Goal: Task Accomplishment & Management: Complete application form

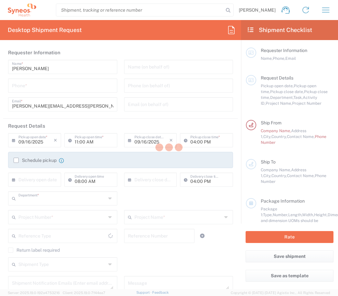
type input "3248"
type input "[GEOGRAPHIC_DATA]"
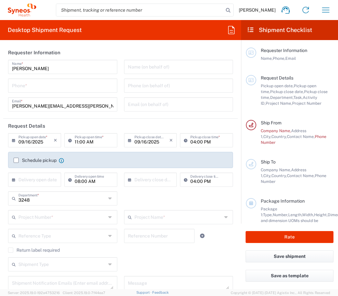
type input "Syneos Health Clinical [GEOGRAPHIC_DATA]"
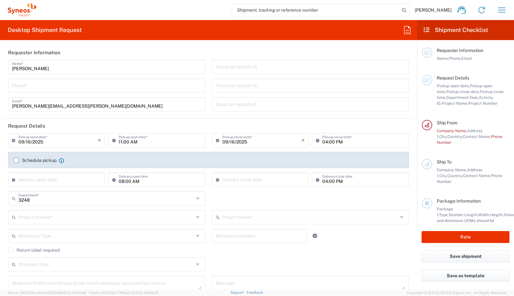
click at [22, 91] on div "Phone *" at bounding box center [106, 86] width 197 height 14
click at [24, 87] on input "tel" at bounding box center [106, 84] width 189 height 11
type input "699904690"
click at [256, 87] on input "tel" at bounding box center [310, 84] width 189 height 11
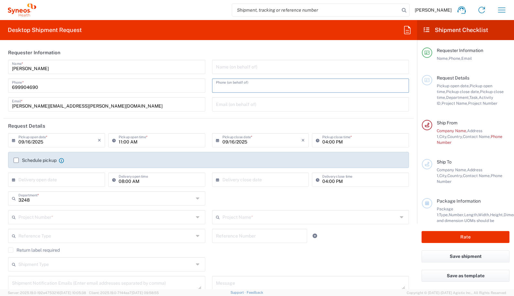
click at [338, 168] on form "Requester Information [PERSON_NAME] Name * [PHONE_NUMBER] Phone * [PERSON_NAME]…" at bounding box center [208, 167] width 417 height 244
click at [267, 141] on input "09/16/2025" at bounding box center [261, 139] width 79 height 11
click at [228, 141] on input "09/16/2025" at bounding box center [261, 139] width 79 height 11
click at [14, 141] on icon at bounding box center [15, 140] width 6 height 10
click at [34, 139] on input "09/16/2025" at bounding box center [57, 139] width 79 height 11
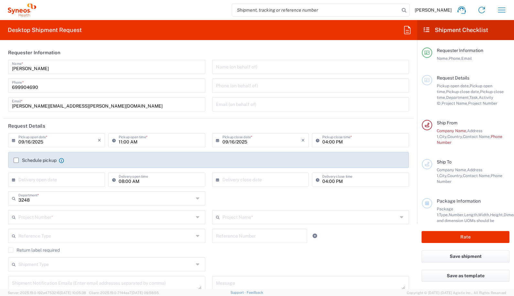
click at [30, 141] on input "09/16/2025" at bounding box center [57, 139] width 79 height 11
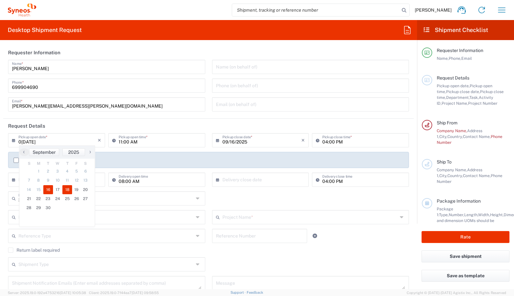
type input "0[DATE]"
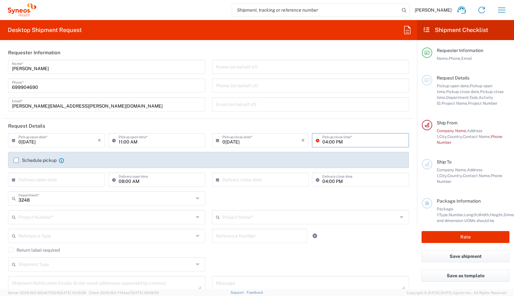
click at [326, 142] on input "04:00 PM" at bounding box center [363, 139] width 83 height 11
click at [325, 144] on input "04:00 PM" at bounding box center [363, 139] width 83 height 11
type input "04:30 PM"
click at [120, 141] on input "11:00 AM" at bounding box center [160, 139] width 83 height 11
click at [121, 141] on input "11:00 AM" at bounding box center [160, 139] width 83 height 11
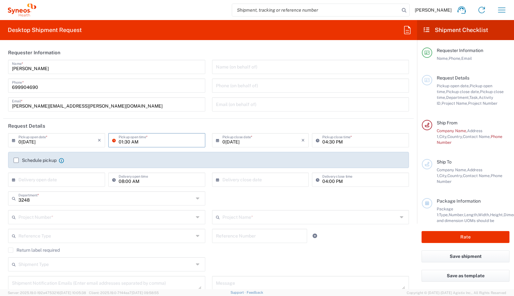
click at [132, 142] on input "01:30 AM" at bounding box center [160, 139] width 83 height 11
type input "01:30 PM"
click at [338, 147] on form "Requester Information [PERSON_NAME] Name * [PHONE_NUMBER] Phone * [EMAIL_ADDRES…" at bounding box center [208, 167] width 417 height 244
click at [15, 161] on label "Schedule pickup" at bounding box center [35, 160] width 43 height 5
click at [16, 160] on input "Schedule pickup" at bounding box center [16, 160] width 0 height 0
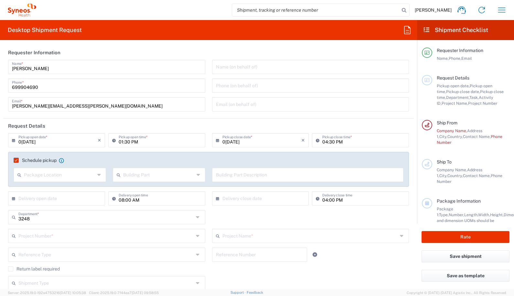
click at [69, 175] on input "text" at bounding box center [59, 174] width 71 height 11
click at [139, 165] on div "Schedule pickup When scheduling a pickup please be sure to meet the following c…" at bounding box center [208, 162] width 396 height 10
click at [163, 176] on input "text" at bounding box center [158, 174] width 71 height 11
click at [207, 159] on agx-checkbox-control "Schedule pickup When scheduling a pickup please be sure to meet the following c…" at bounding box center [209, 160] width 390 height 6
click at [140, 199] on input "08:00 AM" at bounding box center [160, 197] width 83 height 11
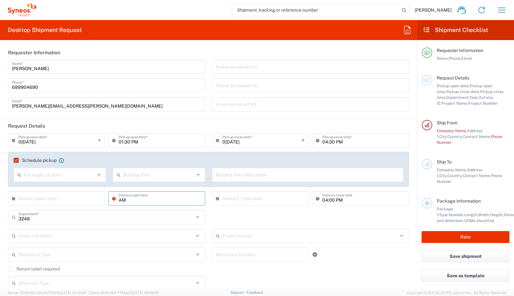
type input "M"
click at [332, 199] on input "04:00 PM" at bounding box center [363, 197] width 83 height 11
drag, startPoint x: 340, startPoint y: 201, endPoint x: 318, endPoint y: 200, distance: 22.3
click at [318, 200] on div "04:00 PM Delivery close time" at bounding box center [360, 198] width 97 height 14
click at [31, 220] on input "text" at bounding box center [105, 216] width 175 height 11
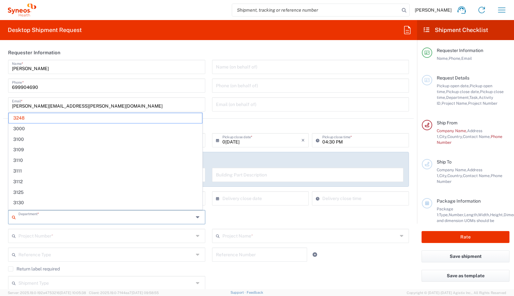
drag, startPoint x: 274, startPoint y: 223, endPoint x: 59, endPoint y: 130, distance: 233.3
click at [274, 223] on div "Department * 3248 3000 3100 3109 3110 3111 3112 3125 3130 3135 3136 3150 3155 3…" at bounding box center [208, 219] width 407 height 19
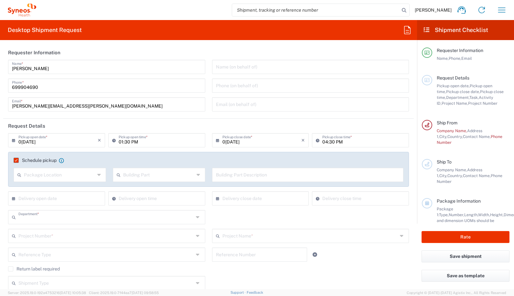
type input "3248"
click at [49, 237] on input "text" at bounding box center [105, 235] width 175 height 11
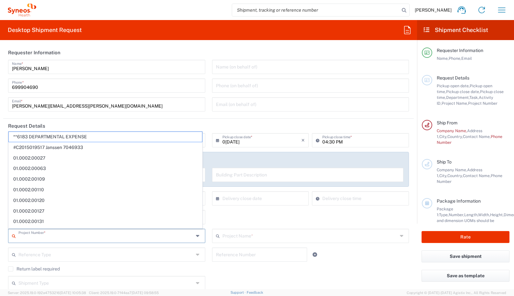
click at [280, 212] on div "3248 Department * 3248 3000 3100 3109 3110 3111 3112 3125 3130 3135 3136 3150 3…" at bounding box center [208, 219] width 407 height 19
click at [236, 216] on div "3248 Department * 3248 3000 3100 3109 3110 3111 3112 3125 3130 3135 3136 3150 3…" at bounding box center [208, 219] width 407 height 19
click at [258, 220] on div "3248 Department * 3248 3000 3100 3109 3110 3111 3112 3125 3130 3135 3136 3150 3…" at bounding box center [208, 219] width 407 height 19
click at [269, 218] on div "3248 Department * 3248 3000 3100 3109 3110 3111 3112 3125 3130 3135 3136 3150 3…" at bounding box center [208, 219] width 407 height 19
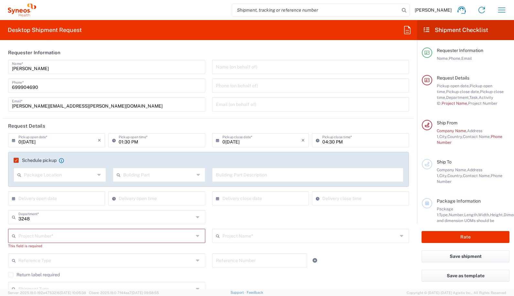
click at [68, 237] on input "text" at bounding box center [105, 235] width 175 height 11
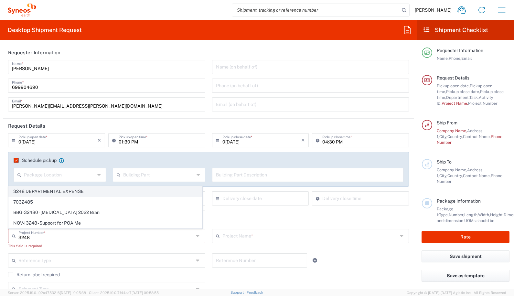
click at [53, 192] on span "3248 DEPARTMENTAL EXPENSE" at bounding box center [105, 191] width 193 height 10
type input "3248 DEPARTMENTAL EXPENSE"
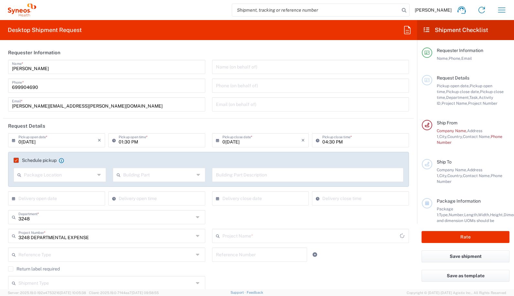
type input "3248 DEPARTMENTAL EXPENSE"
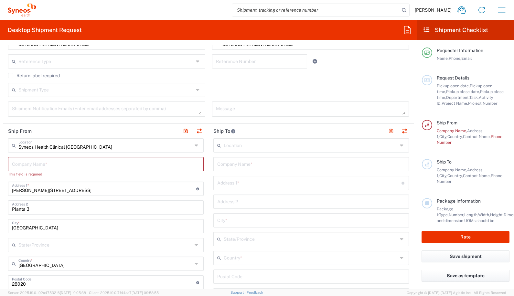
scroll to position [194, 0]
click at [58, 164] on input "text" at bounding box center [106, 162] width 188 height 11
type input "S"
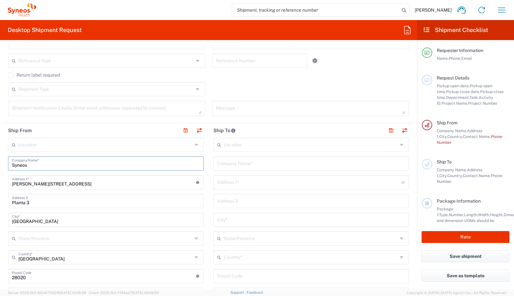
click at [40, 142] on input "text" at bounding box center [105, 144] width 174 height 11
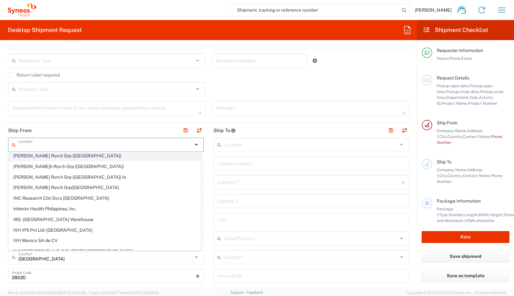
scroll to position [162, 0]
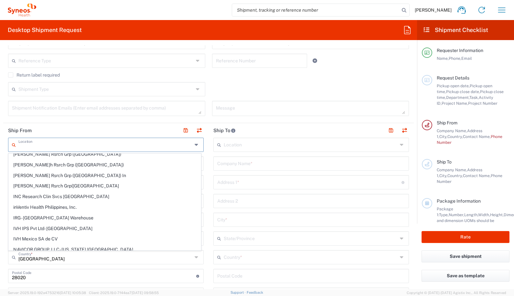
click at [278, 130] on header "Ship To" at bounding box center [310, 130] width 205 height 15
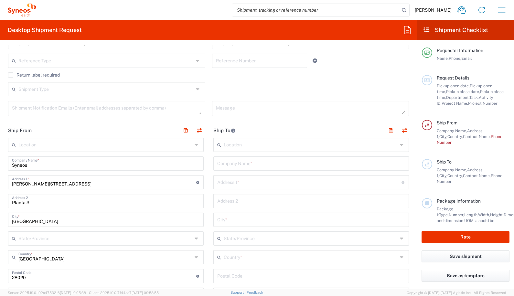
click at [33, 166] on input "Syneos" at bounding box center [106, 162] width 188 height 11
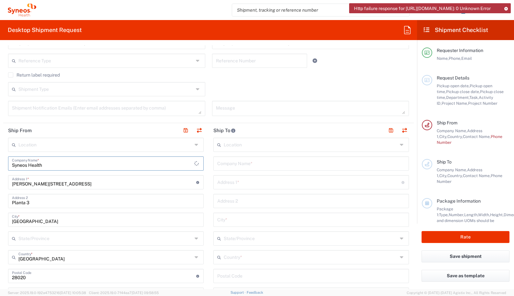
type input "Syneos Health"
click at [58, 184] on input "[PERSON_NAME][STREET_ADDRESS]" at bounding box center [104, 181] width 184 height 11
click at [9, 184] on div "[PERSON_NAME][STREET_ADDRESS] Address 1 * For cross streets use street names wi…" at bounding box center [105, 182] width 195 height 14
type input "[STREET_ADDRESS][PERSON_NAME]"
click at [37, 204] on input "Planta 3" at bounding box center [106, 200] width 188 height 11
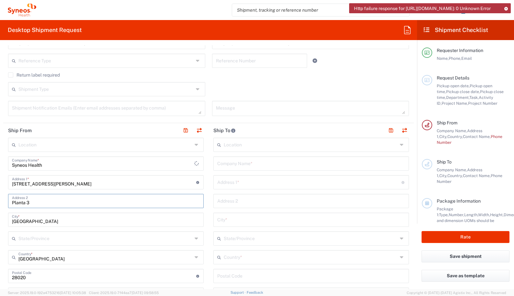
click at [39, 204] on input "Planta 3" at bounding box center [106, 200] width 188 height 11
type input "P"
click at [32, 203] on input "text" at bounding box center [106, 200] width 188 height 11
click at [8, 201] on main "Location [PERSON_NAME] LLC-[GEOGRAPHIC_DATA] [GEOGRAPHIC_DATA] [GEOGRAPHIC_DATA…" at bounding box center [105, 295] width 205 height 315
click at [15, 205] on input "text" at bounding box center [106, 200] width 188 height 11
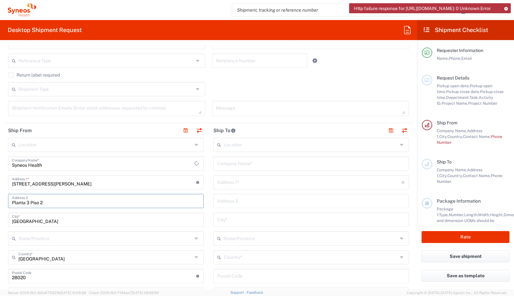
click at [33, 203] on input "Planta 3 Piso 2" at bounding box center [106, 200] width 188 height 11
type input "Planta 3 Puerta 2"
click at [29, 221] on input "[GEOGRAPHIC_DATA]" at bounding box center [106, 219] width 188 height 11
click at [1, 220] on form "Requester Information [PERSON_NAME] Name * [PHONE_NUMBER] Phone * [PERSON_NAME]…" at bounding box center [208, 167] width 417 height 244
type input "Vilanova i la Geltru"
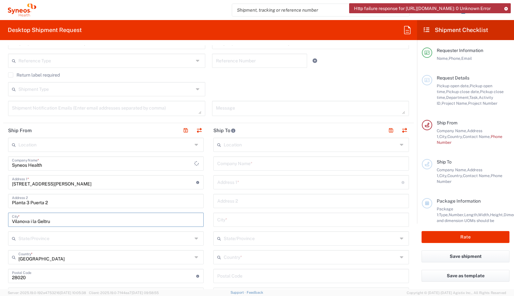
drag, startPoint x: 34, startPoint y: 239, endPoint x: 121, endPoint y: 238, distance: 86.9
click at [34, 239] on input "text" at bounding box center [105, 237] width 174 height 11
type input "[GEOGRAPHIC_DATA]"
click at [208, 251] on main "Location [PERSON_NAME] LLC-[GEOGRAPHIC_DATA] [GEOGRAPHIC_DATA] [GEOGRAPHIC_DATA…" at bounding box center [310, 273] width 205 height 271
click at [38, 238] on input "text" at bounding box center [105, 237] width 174 height 11
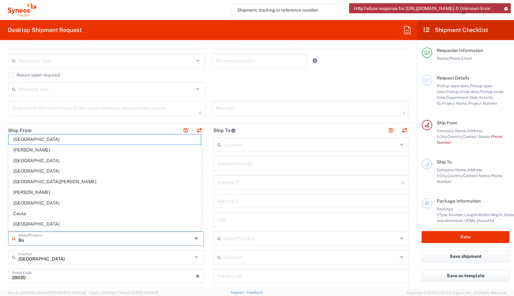
type input "B"
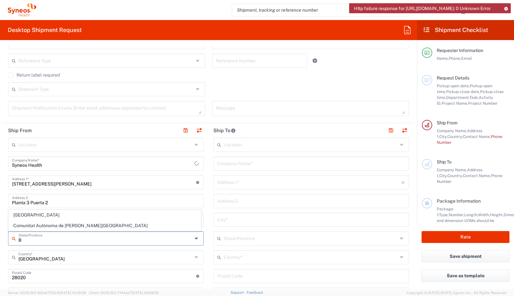
click at [22, 241] on input "B" at bounding box center [105, 237] width 174 height 11
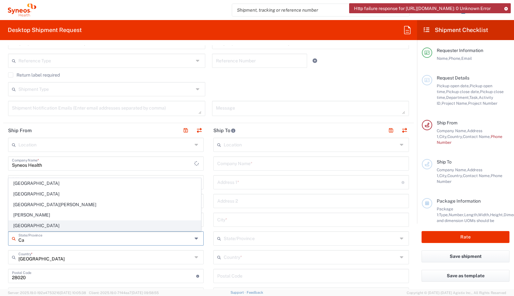
click at [20, 226] on span "[GEOGRAPHIC_DATA]" at bounding box center [105, 226] width 192 height 10
type input "[GEOGRAPHIC_DATA]"
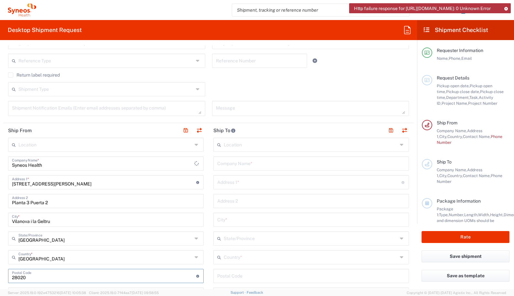
drag, startPoint x: 28, startPoint y: 279, endPoint x: 7, endPoint y: 277, distance: 21.4
click at [7, 277] on main "Location [PERSON_NAME] LLC-[GEOGRAPHIC_DATA] [GEOGRAPHIC_DATA] [GEOGRAPHIC_DATA…" at bounding box center [105, 295] width 205 height 315
type input "08800"
click at [210, 285] on main "Location [PERSON_NAME] LLC-[GEOGRAPHIC_DATA] [GEOGRAPHIC_DATA] [GEOGRAPHIC_DATA…" at bounding box center [310, 273] width 205 height 271
click at [235, 144] on input "text" at bounding box center [311, 144] width 174 height 11
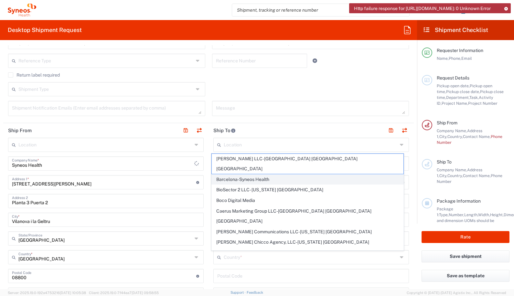
click at [261, 174] on span "Barcelona-Syneos Health" at bounding box center [308, 179] width 192 height 10
type input "Barcelona-Syneos Health"
type input "Syneos Health"
type input "[STREET_ADDRESS]"
type input "Floor 3"
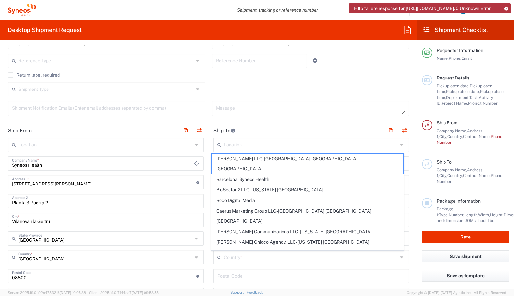
type input "[GEOGRAPHIC_DATA]"
type input "08029"
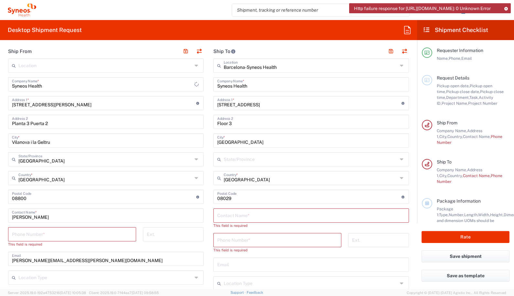
scroll to position [324, 0]
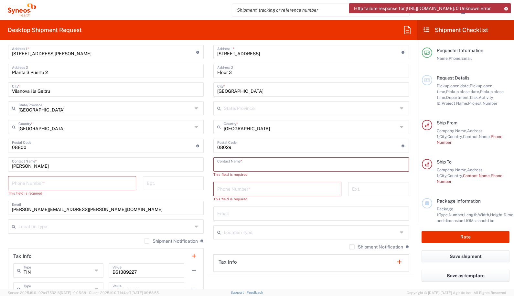
click at [229, 164] on input "text" at bounding box center [311, 163] width 188 height 11
type input "Att. [PERSON_NAME]"
click at [233, 184] on input "tel" at bounding box center [277, 182] width 120 height 11
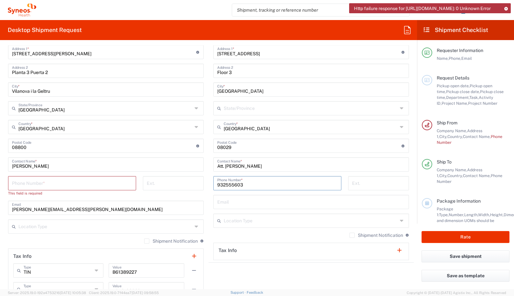
type input "932555603"
click at [75, 183] on input "tel" at bounding box center [72, 182] width 120 height 11
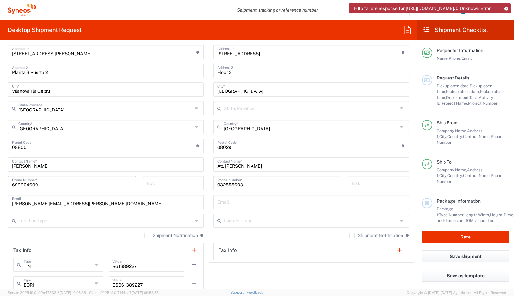
type input "699904690"
click at [163, 195] on div "Location [PERSON_NAME] LLC-[GEOGRAPHIC_DATA] [GEOGRAPHIC_DATA] [GEOGRAPHIC_DATA…" at bounding box center [105, 161] width 195 height 309
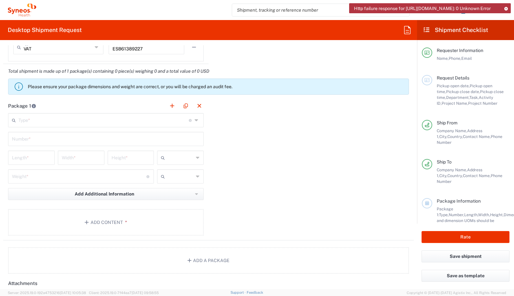
scroll to position [583, 0]
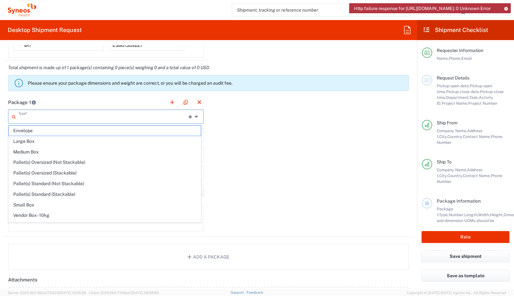
click at [36, 119] on input "text" at bounding box center [103, 116] width 170 height 11
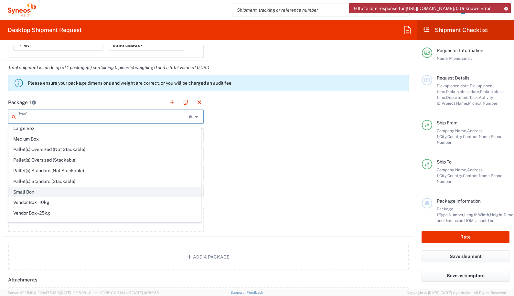
scroll to position [20, 0]
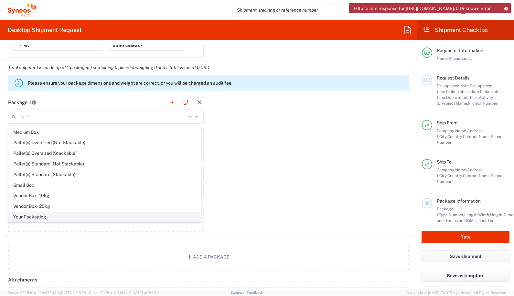
click at [29, 216] on span "Your Packaging" at bounding box center [105, 217] width 192 height 10
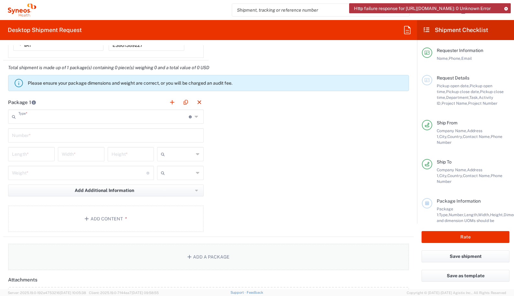
type input "Your Packaging"
click at [34, 134] on input "text" at bounding box center [106, 134] width 188 height 11
type input "1"
click at [26, 156] on input "number" at bounding box center [31, 153] width 39 height 11
type input "40"
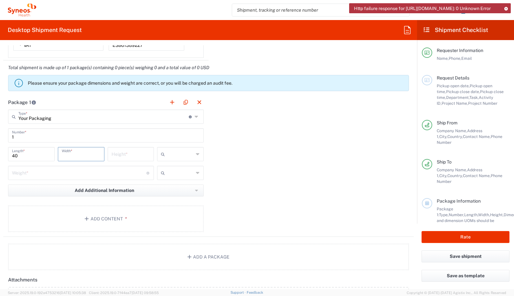
click at [75, 154] on input "number" at bounding box center [81, 153] width 39 height 11
type input "40"
click at [116, 154] on input "number" at bounding box center [130, 153] width 39 height 11
type input "25"
click at [70, 156] on input "40" at bounding box center [81, 153] width 39 height 11
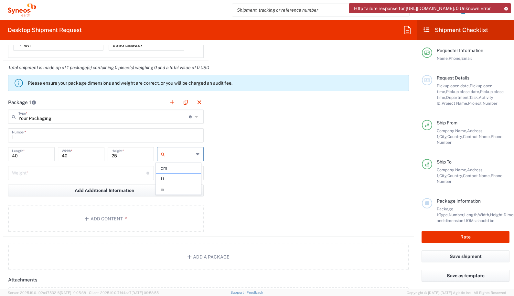
click at [179, 154] on input "text" at bounding box center [180, 154] width 26 height 10
click at [164, 172] on span "cm" at bounding box center [178, 168] width 45 height 10
click at [168, 165] on div "cm ft in" at bounding box center [180, 156] width 50 height 19
type input "cm"
click at [33, 172] on input "number" at bounding box center [79, 172] width 134 height 11
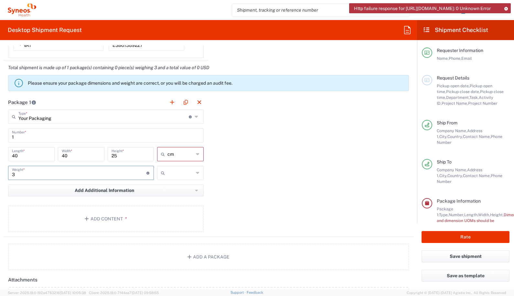
type input "3"
click at [181, 173] on input "text" at bounding box center [180, 173] width 26 height 10
click at [0, 0] on span "kgs" at bounding box center [0, 0] width 0 height 0
type input "kgs"
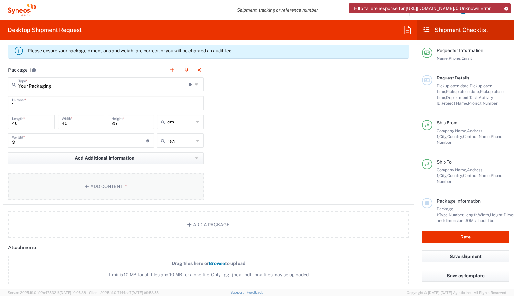
click at [100, 185] on button "Add Content *" at bounding box center [105, 186] width 195 height 26
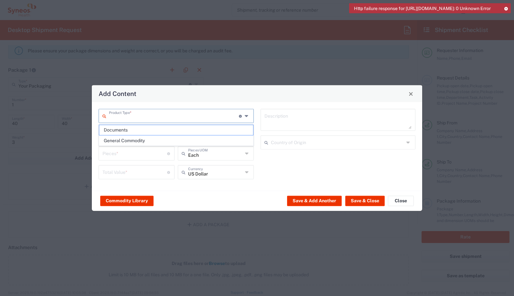
click at [161, 115] on input "text" at bounding box center [174, 115] width 130 height 11
click at [129, 139] on span "General Commodity" at bounding box center [176, 141] width 154 height 10
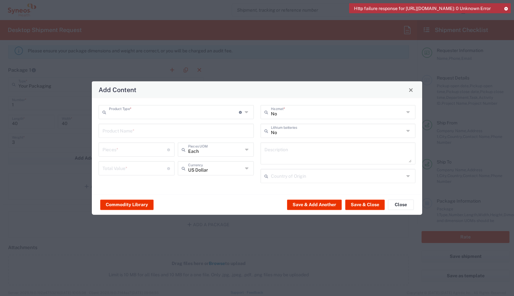
type input "General Commodity"
click at [123, 205] on button "Commodity Library" at bounding box center [126, 204] width 53 height 10
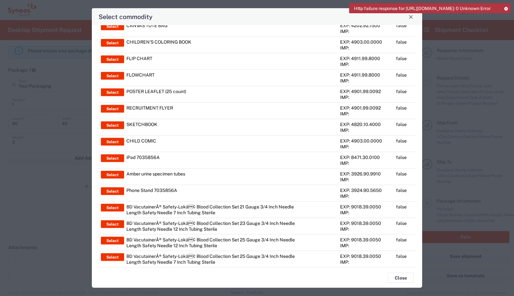
scroll to position [0, 0]
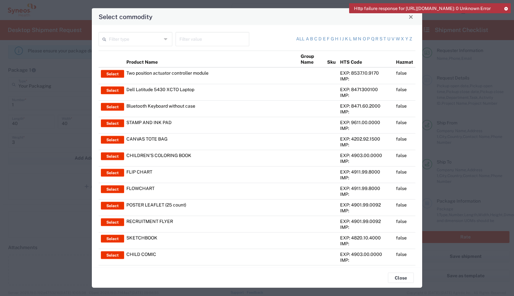
click at [164, 38] on icon at bounding box center [166, 39] width 5 height 10
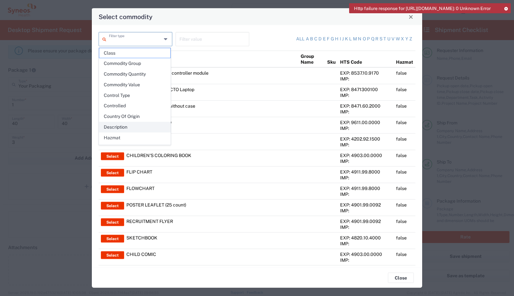
click at [116, 127] on span "Description" at bounding box center [134, 127] width 71 height 10
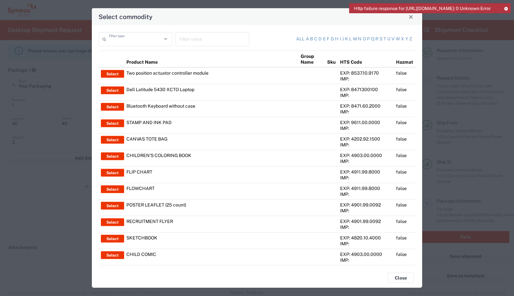
type input "Description"
click at [193, 40] on input "text" at bounding box center [212, 38] width 66 height 11
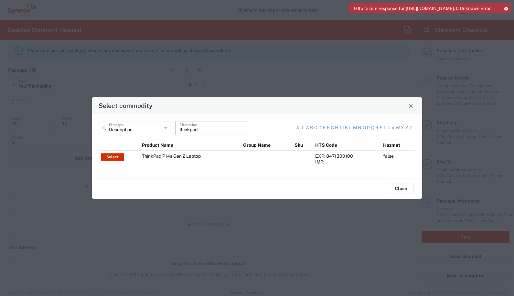
type input "thinkpad"
click at [113, 155] on button "Select" at bounding box center [112, 157] width 23 height 8
type input "ThinkPad P14s Gen 2 Laptop"
type input "1"
type textarea "ThinkPad P14s Gen 2 Laptop"
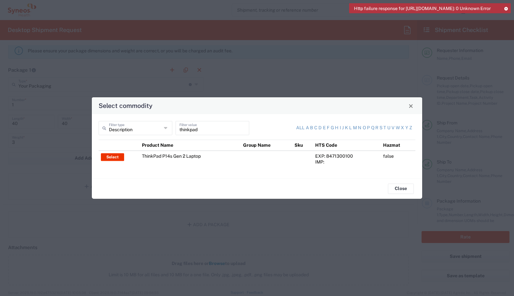
type input "[GEOGRAPHIC_DATA]"
type input "Yes"
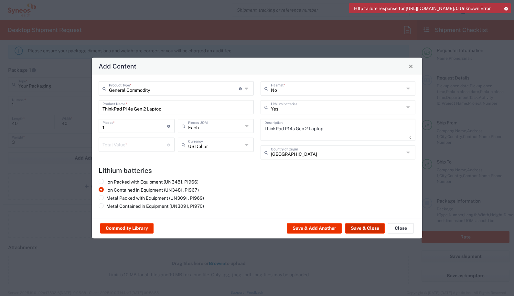
click at [338, 227] on button "Save & Close" at bounding box center [364, 228] width 39 height 10
click at [145, 144] on input "number" at bounding box center [134, 144] width 65 height 11
type input "800"
click at [203, 146] on input "text" at bounding box center [215, 144] width 55 height 11
click at [189, 156] on span "Euro" at bounding box center [215, 159] width 75 height 10
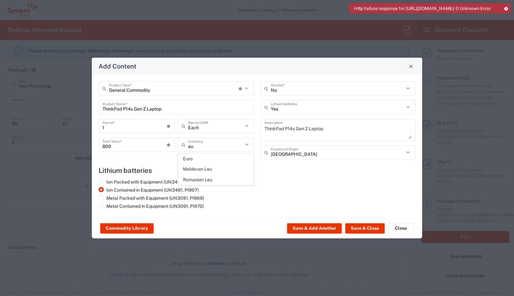
type input "Euro"
click at [338, 227] on button "Save & Close" at bounding box center [364, 228] width 39 height 10
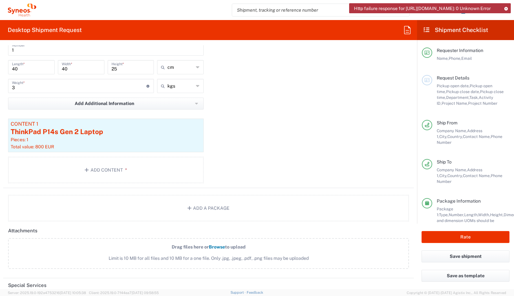
scroll to position [680, 0]
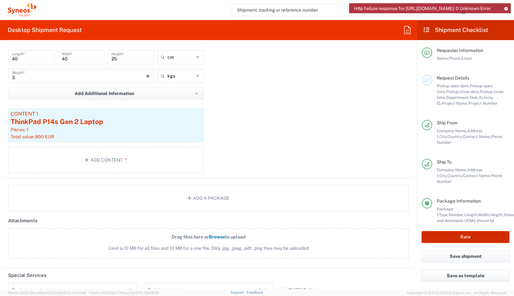
click at [338, 234] on button "Rate" at bounding box center [465, 237] width 88 height 12
type input "3248 DEPARTMENTAL EXPENSE"
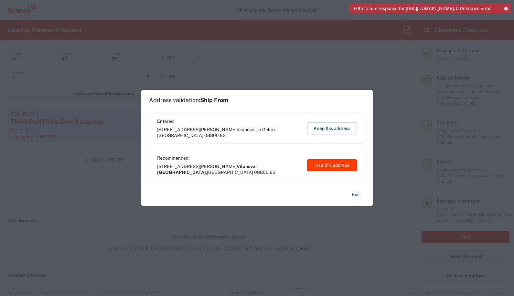
click at [336, 165] on button "Use this address" at bounding box center [332, 165] width 50 height 12
type input "Vilanova i [GEOGRAPHIC_DATA]"
type input "[GEOGRAPHIC_DATA]"
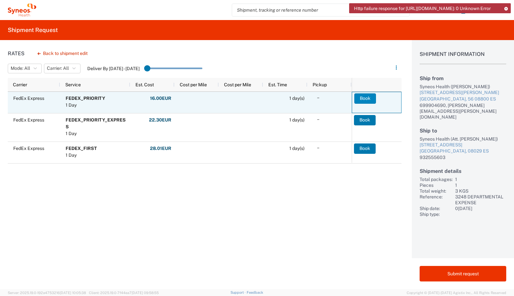
click at [338, 99] on button "Book" at bounding box center [365, 98] width 22 height 10
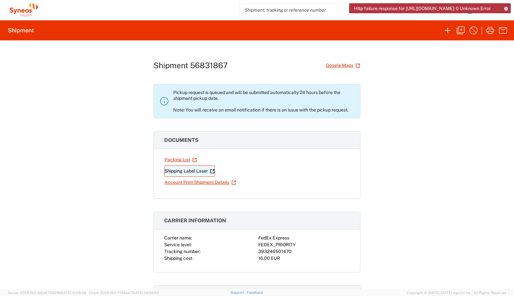
click at [180, 171] on link "Shipping Label Laser" at bounding box center [189, 170] width 51 height 11
